Goal: Task Accomplishment & Management: Use online tool/utility

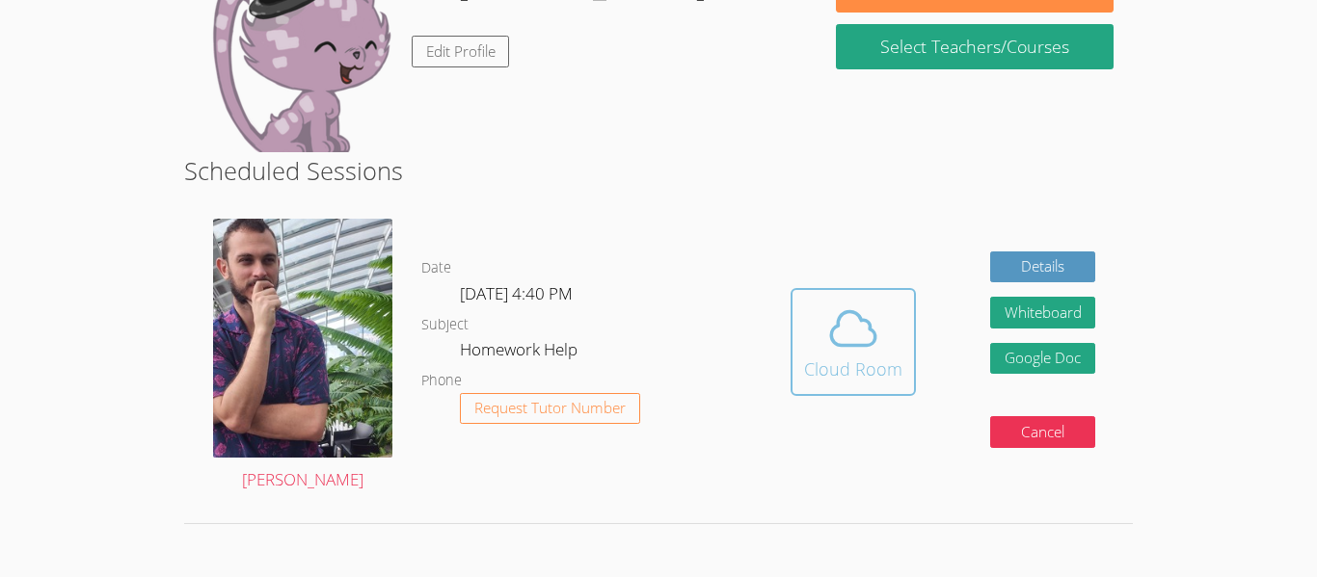
scroll to position [284, 0]
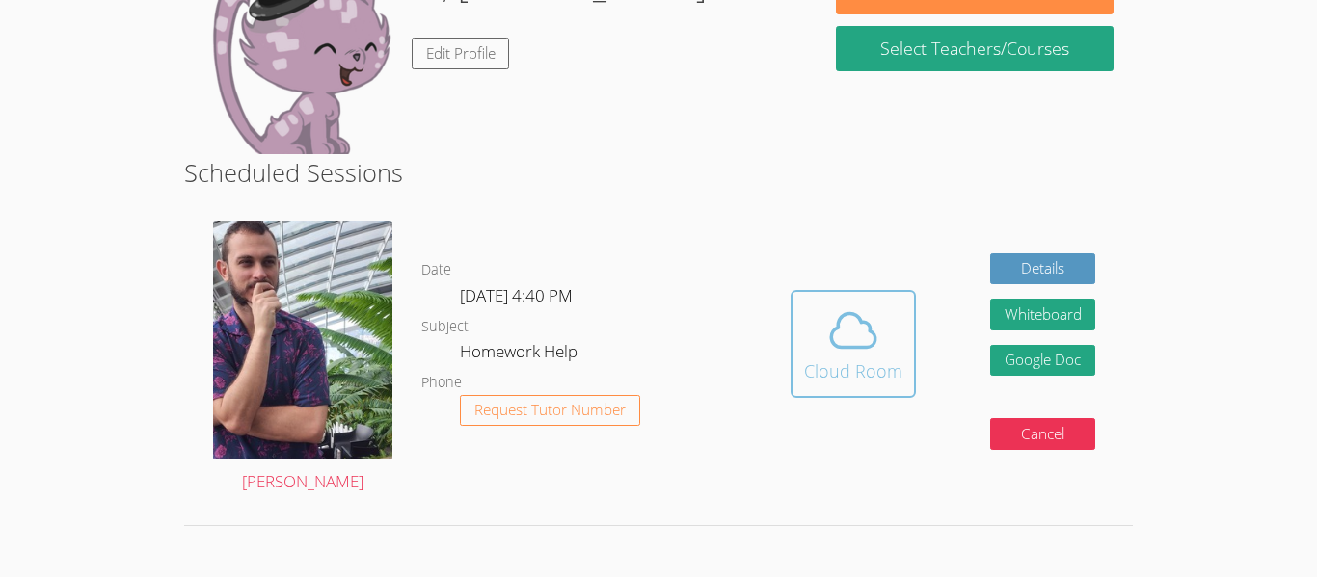
click at [896, 341] on span at bounding box center [853, 331] width 98 height 54
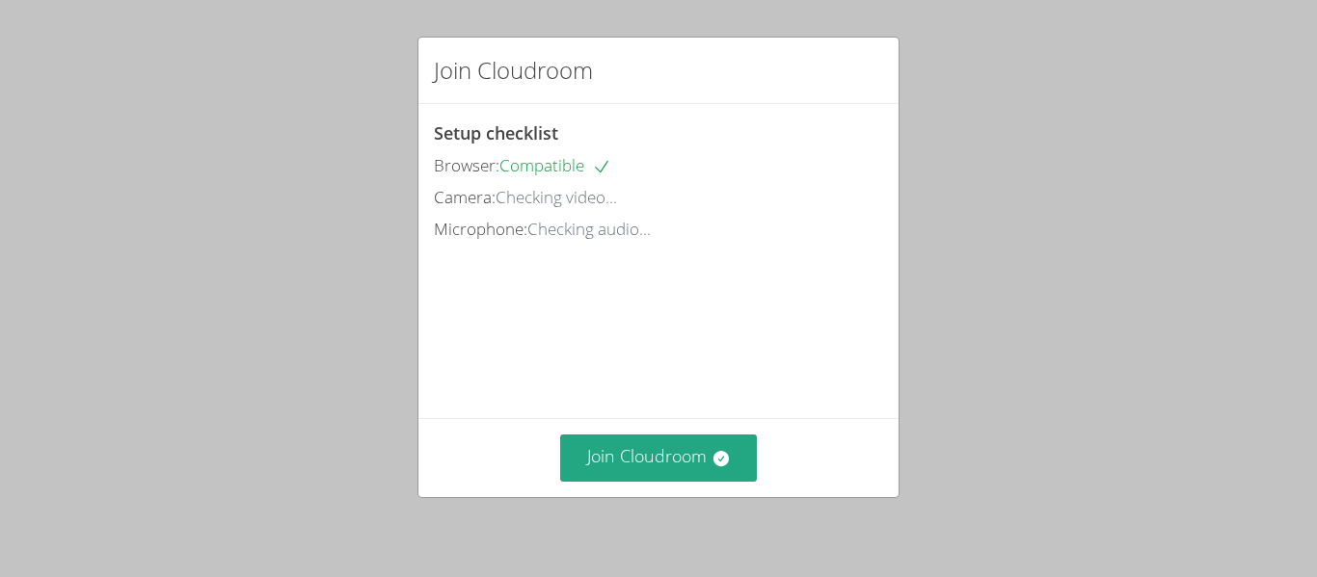
click at [887, 353] on div "Setup checklist Browser: Compatible Camera: Checking video... Microphone: Check…" at bounding box center [658, 261] width 480 height 314
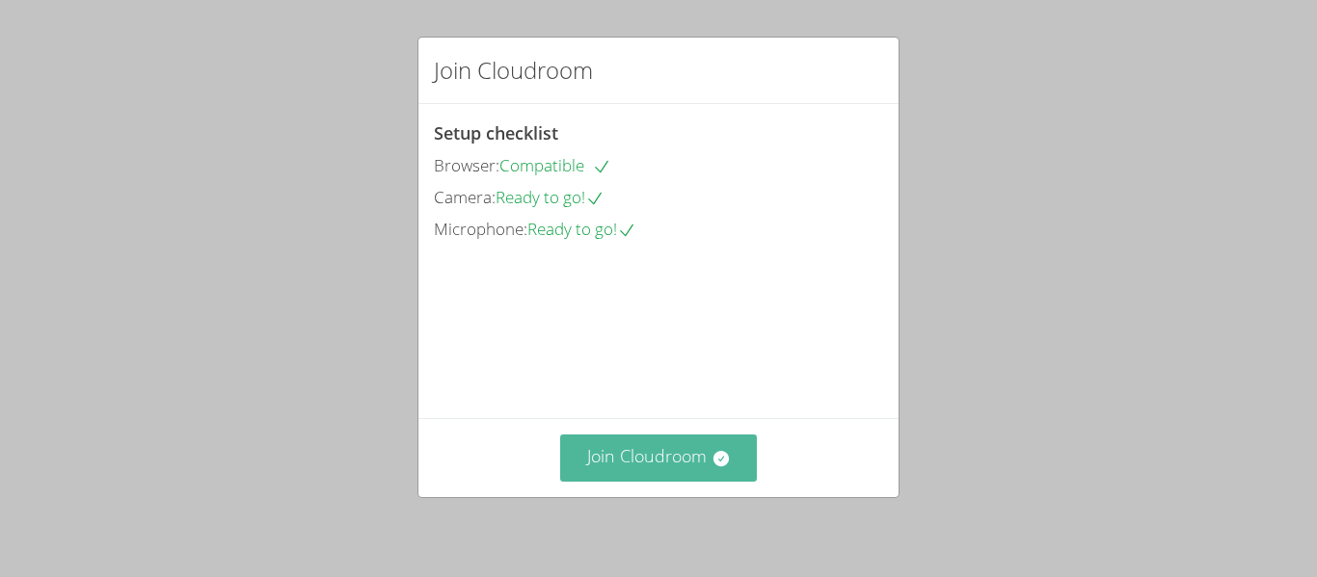
click at [647, 463] on button "Join Cloudroom" at bounding box center [659, 458] width 198 height 47
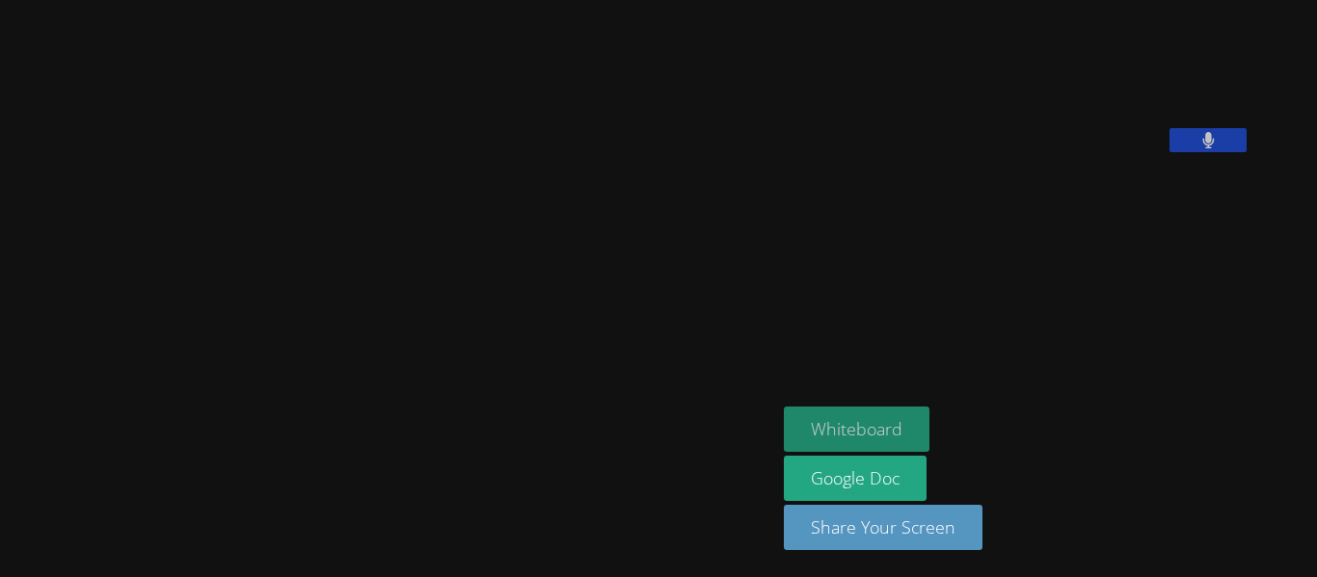
click at [929, 432] on button "Whiteboard" at bounding box center [857, 429] width 146 height 45
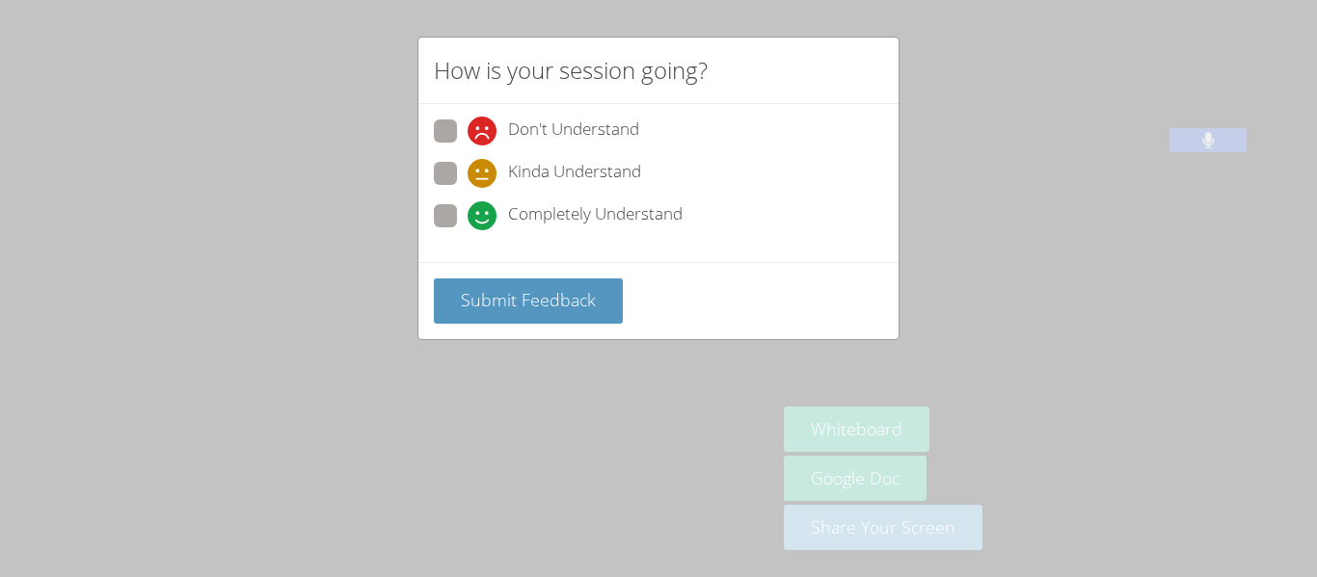
click at [478, 217] on icon at bounding box center [481, 215] width 29 height 29
click at [478, 217] on input "Completely Understand" at bounding box center [475, 212] width 16 height 16
radio input "true"
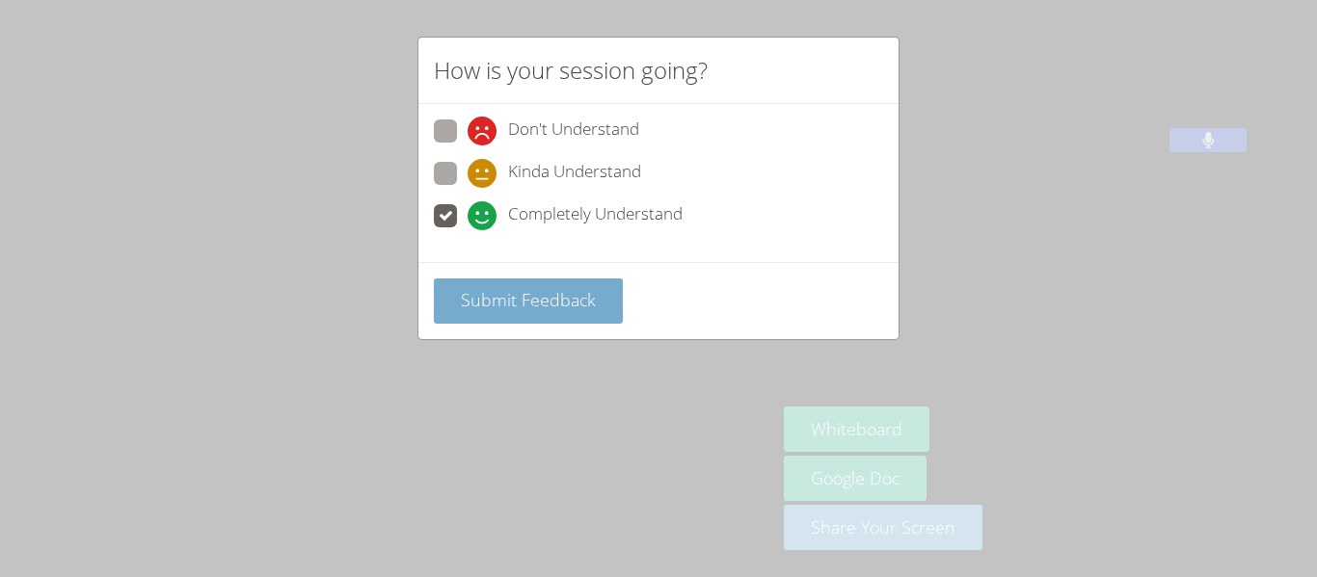
click at [534, 288] on span "Submit Feedback" at bounding box center [528, 299] width 135 height 23
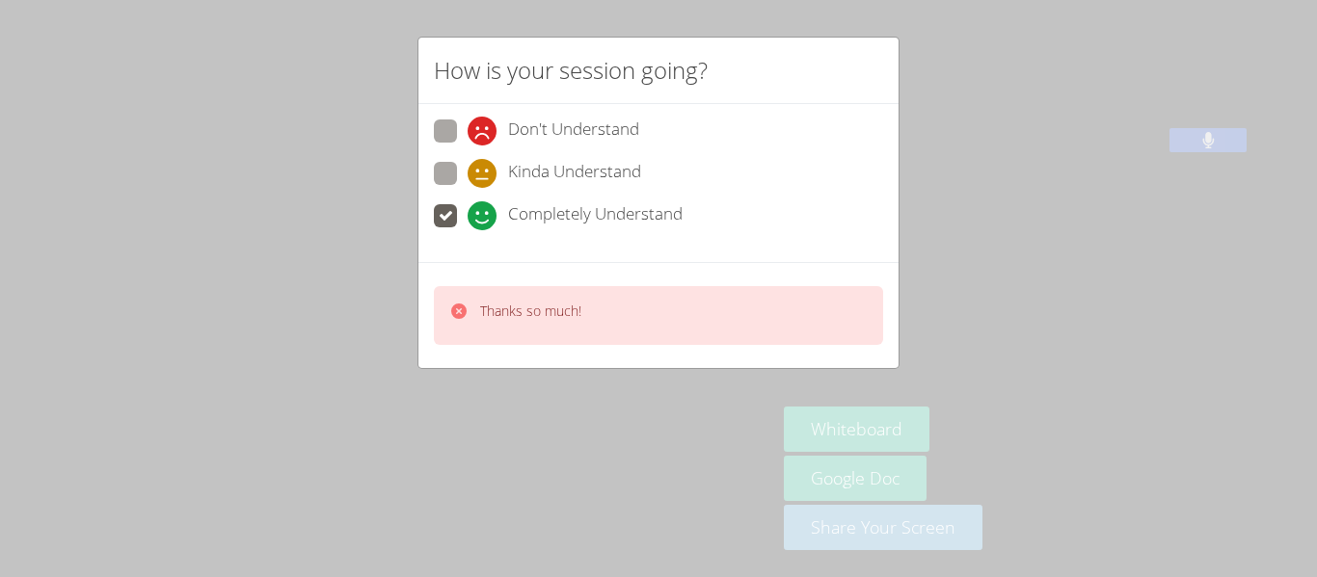
click at [800, 454] on div "How is your session going? Don't Understand Kinda Understand Completely Underst…" at bounding box center [658, 288] width 1317 height 577
click at [450, 212] on video at bounding box center [388, 251] width 289 height 428
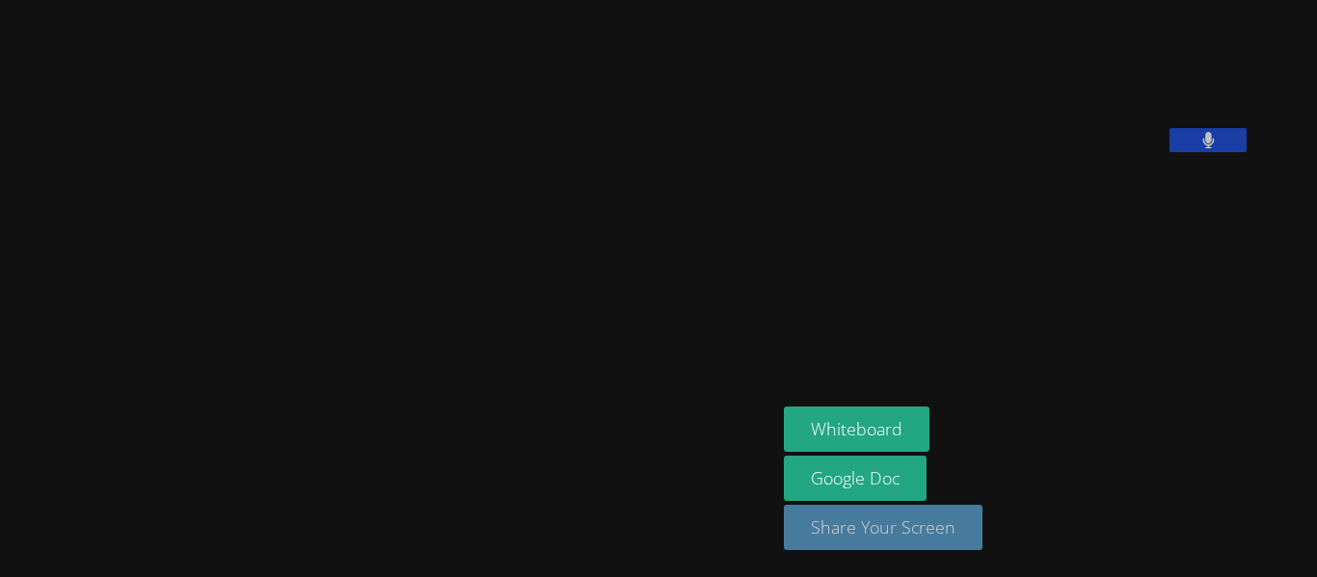
click at [893, 513] on button "Share Your Screen" at bounding box center [883, 527] width 199 height 45
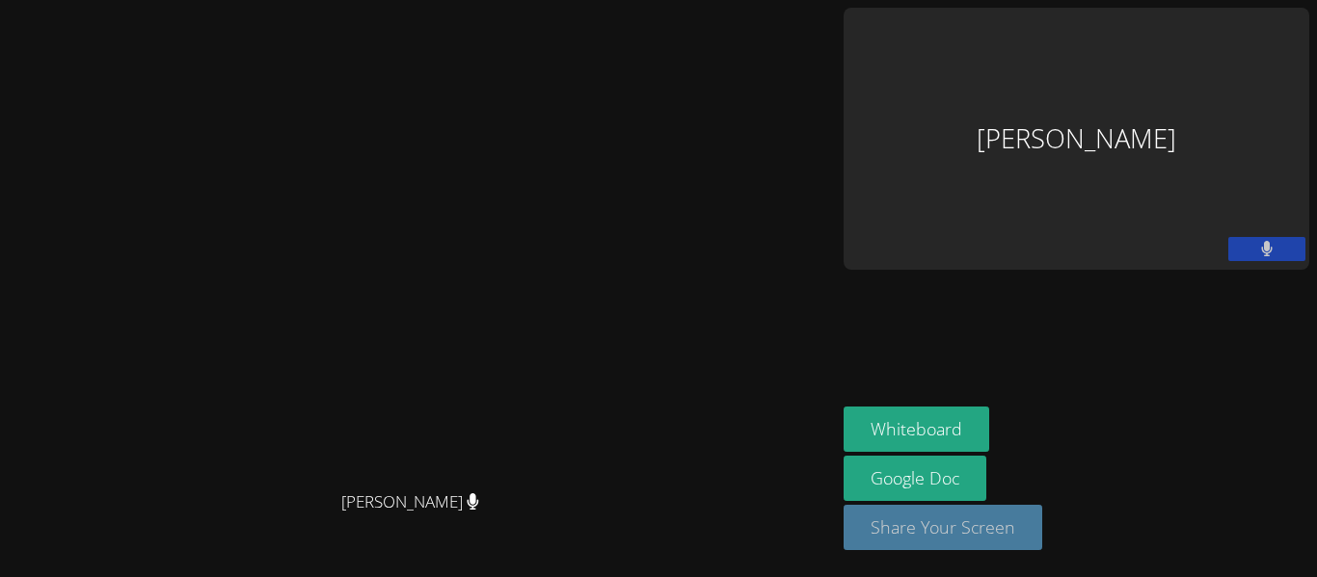
click at [1042, 540] on button "Share Your Screen" at bounding box center [942, 527] width 199 height 45
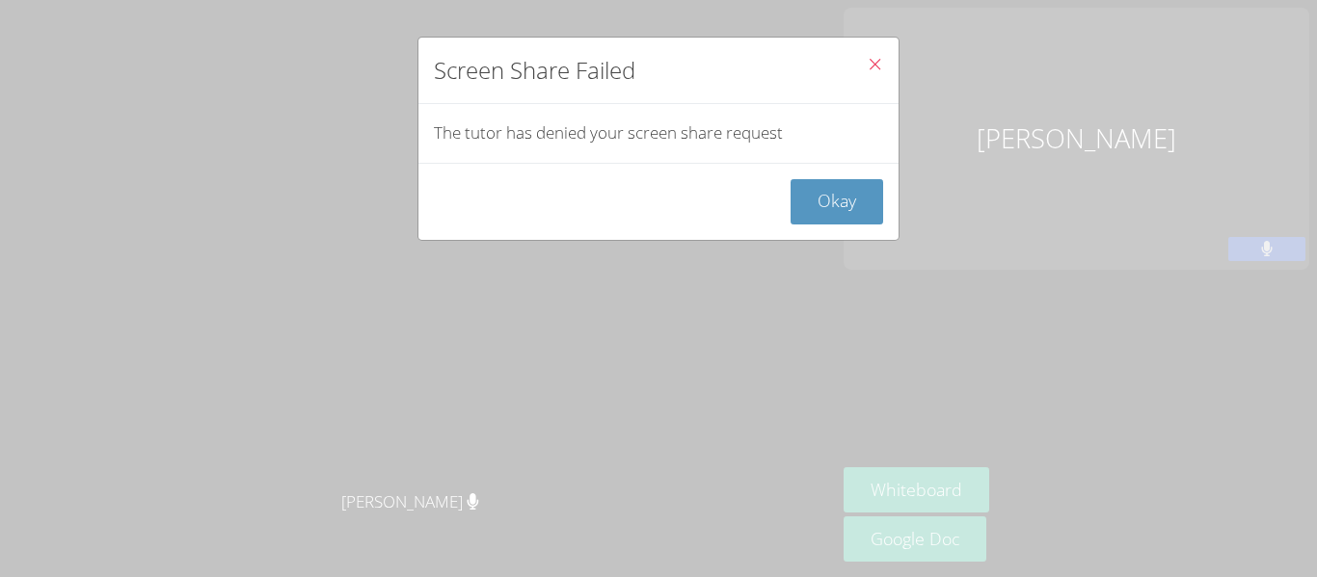
click at [874, 64] on icon "Close" at bounding box center [874, 64] width 16 height 16
